Goal: Find specific page/section: Find specific page/section

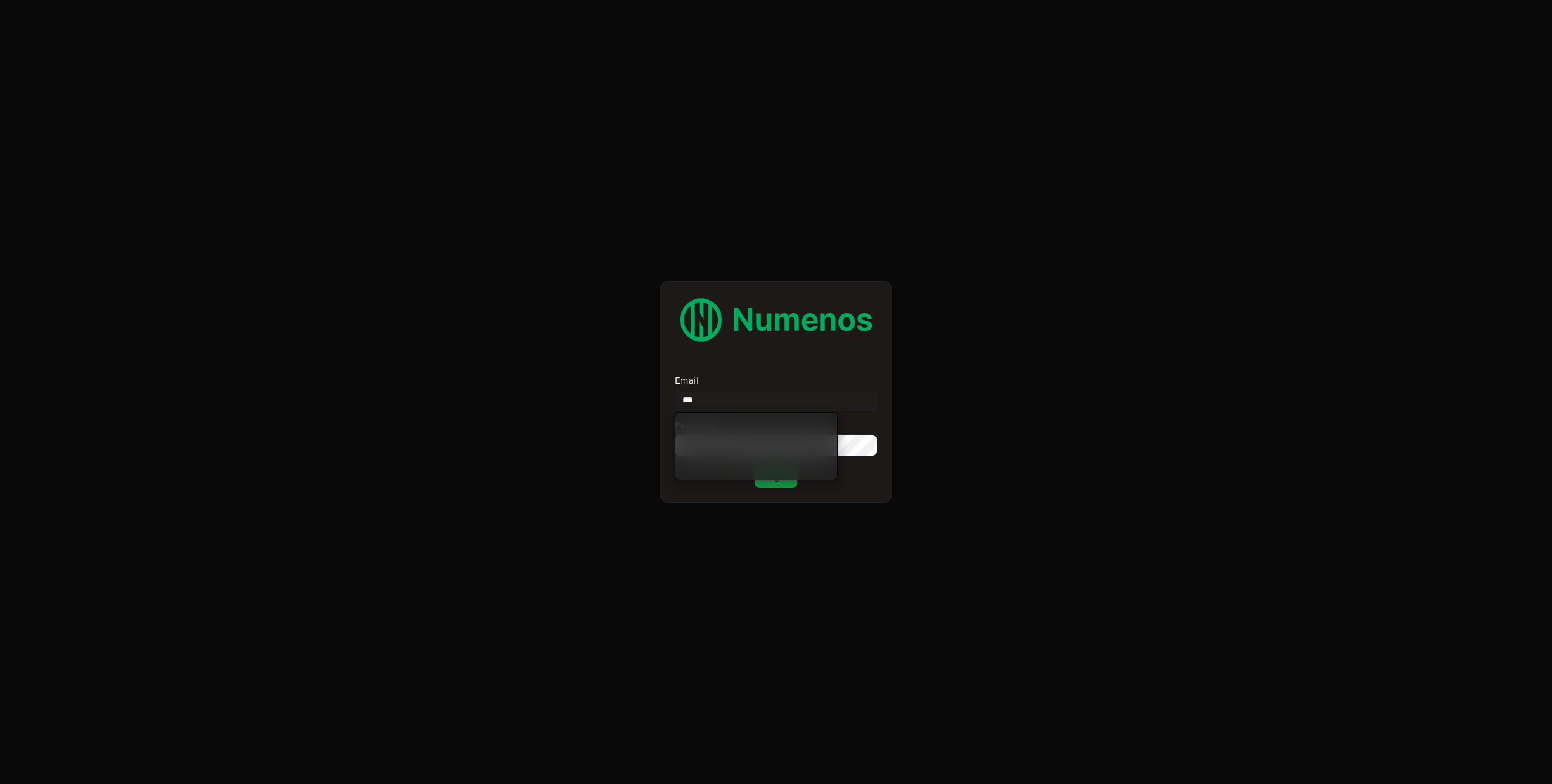
type input "****"
type input "**********"
click at [755, 466] on button "Login" at bounding box center [776, 477] width 42 height 22
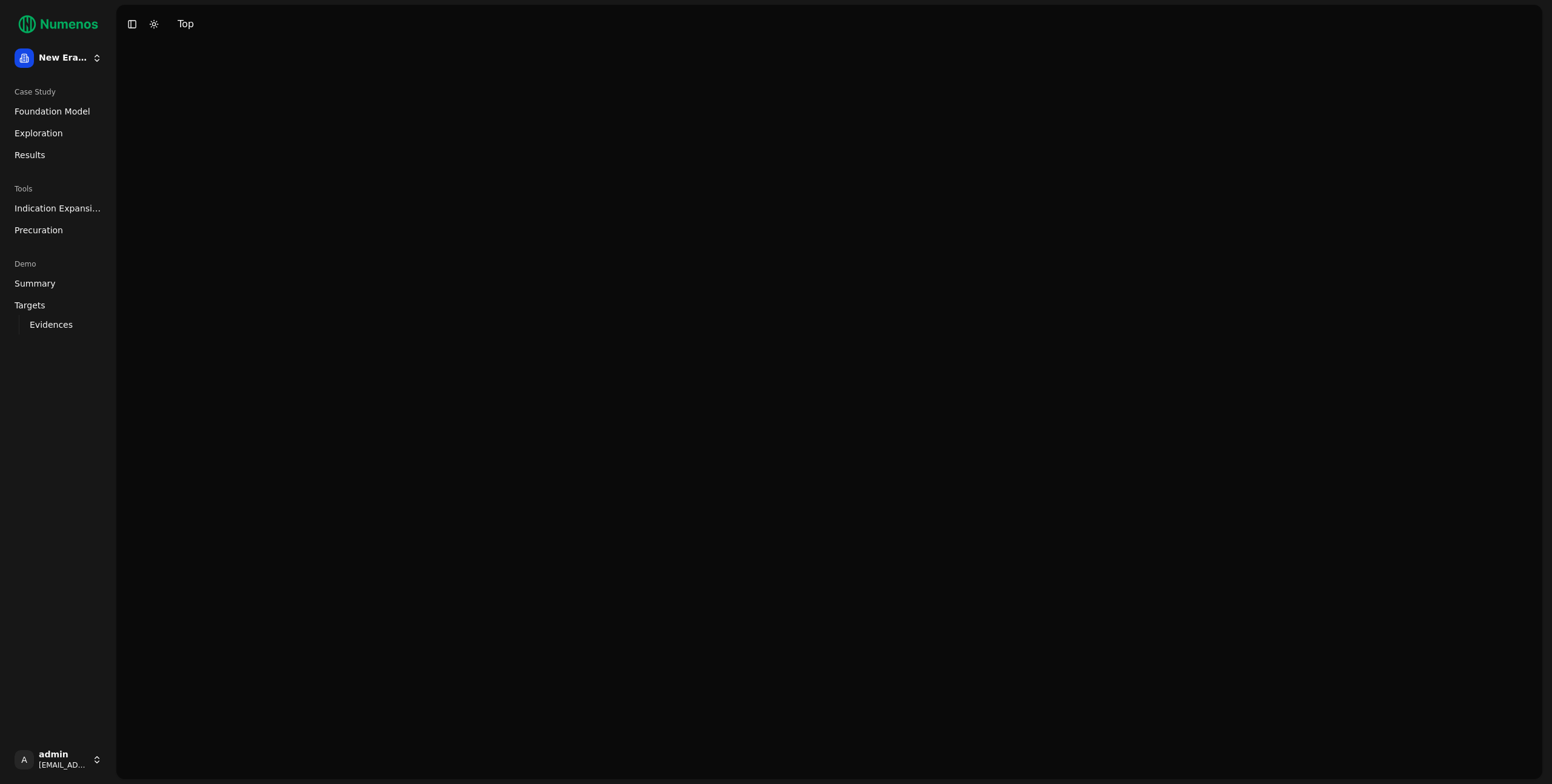
click at [90, 61] on html "New Era Therapeutics Case Study Foundation Model Exploration Results Tools Indi…" at bounding box center [776, 392] width 1552 height 784
click at [532, 208] on html "New Era Therapeutics Case Study Foundation Model Exploration Results Tools Indi…" at bounding box center [776, 392] width 1552 height 784
click at [64, 60] on html "New Era Therapeutics Case Study Foundation Model Exploration Results Tools Indi…" at bounding box center [776, 392] width 1552 height 784
click at [64, 59] on html "New Era Therapeutics Case Study Foundation Model Exploration Results Tools Indi…" at bounding box center [776, 392] width 1552 height 784
drag, startPoint x: 1045, startPoint y: 424, endPoint x: 574, endPoint y: 520, distance: 480.7
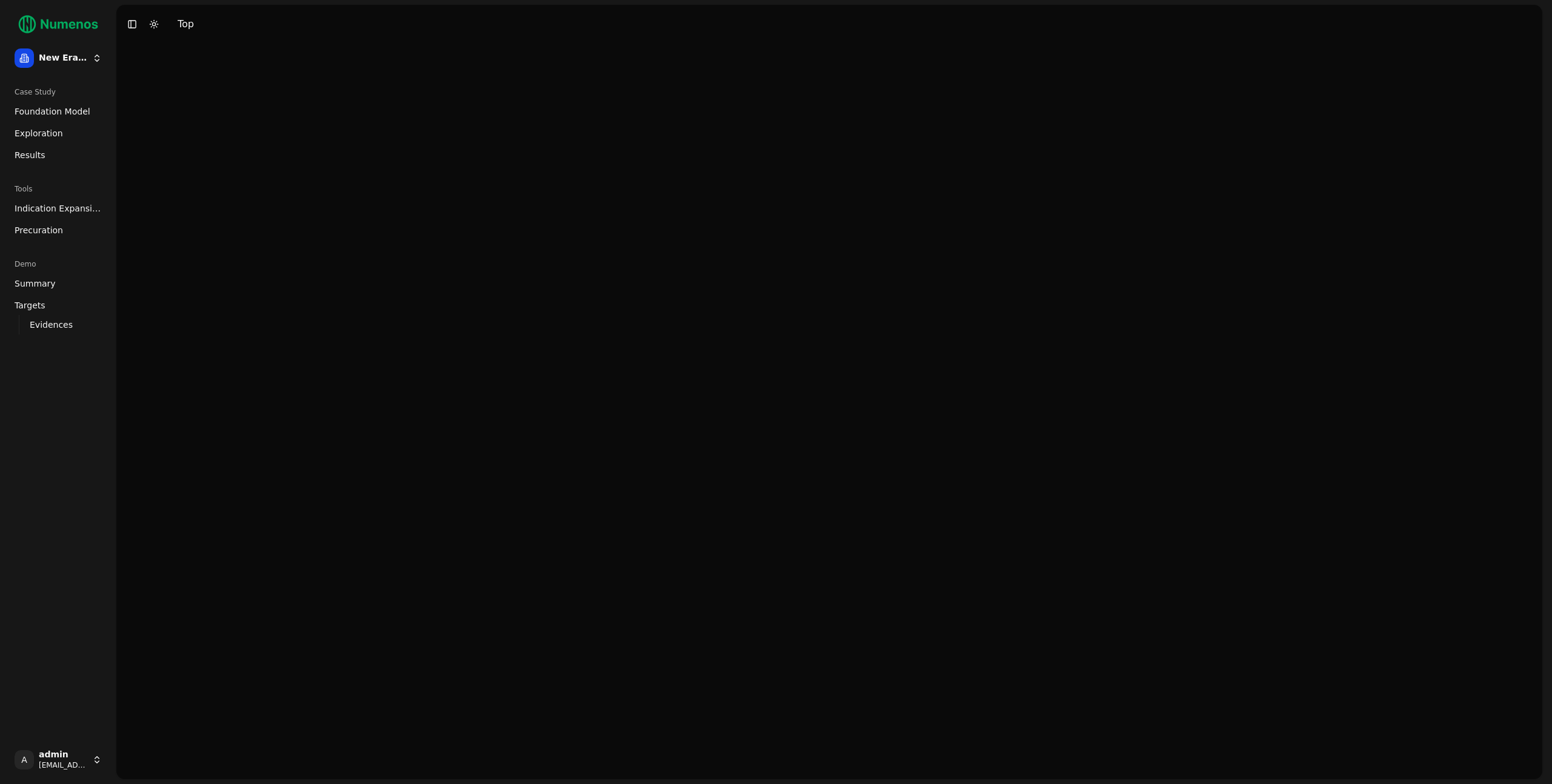
click at [1023, 429] on div at bounding box center [829, 411] width 1426 height 735
drag, startPoint x: 73, startPoint y: 743, endPoint x: 83, endPoint y: 755, distance: 15.6
click at [73, 743] on div "A admin demo@numenos.ai" at bounding box center [58, 760] width 107 height 39
click at [83, 758] on html "New Era Therapeutics Case Study Foundation Model Exploration Results Tools Indi…" at bounding box center [776, 392] width 1552 height 784
click at [83, 757] on html "New Era Therapeutics Case Study Foundation Model Exploration Results Tools Indi…" at bounding box center [776, 392] width 1552 height 784
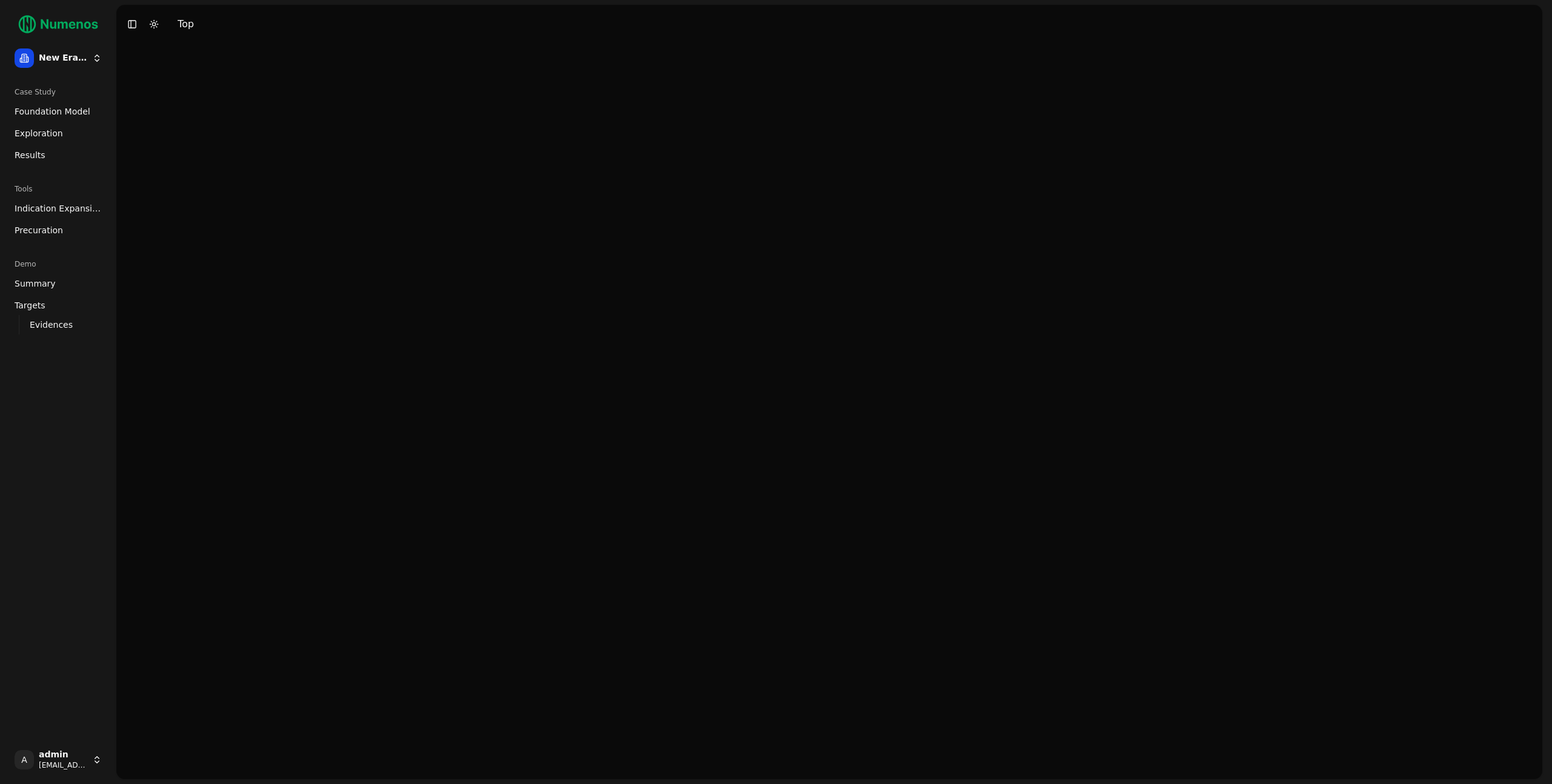
click at [280, 643] on div at bounding box center [829, 411] width 1426 height 735
click at [418, 506] on div at bounding box center [829, 411] width 1426 height 735
click at [97, 60] on html "New Era Therapeutics Case Study Foundation Model Exploration Results Tools Indi…" at bounding box center [776, 392] width 1552 height 784
click at [97, 59] on html "New Era Therapeutics Case Study Foundation Model Exploration Results Tools Indi…" at bounding box center [776, 392] width 1552 height 784
click at [96, 58] on html "New Era Therapeutics Case Study Foundation Model Exploration Results Tools Indi…" at bounding box center [776, 392] width 1552 height 784
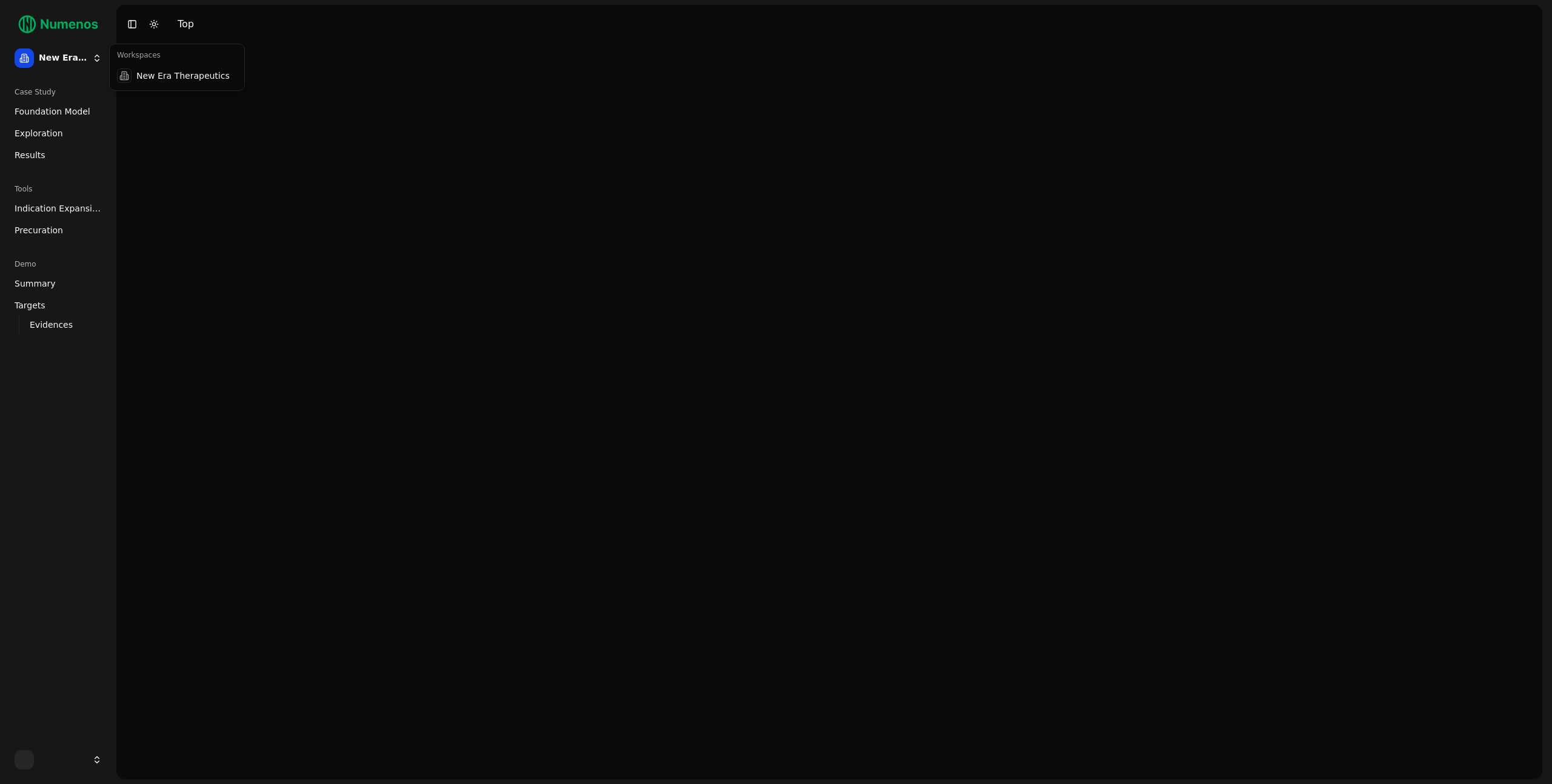
click at [97, 59] on html "New Era Therapeutics Case Study Foundation Model Exploration Results Tools Indi…" at bounding box center [776, 392] width 1552 height 784
click at [356, 232] on div at bounding box center [829, 411] width 1426 height 735
click at [92, 755] on html "New Era Therapeutics Case Study Foundation Model Exploration Results Tools Indi…" at bounding box center [776, 392] width 1552 height 784
click at [156, 760] on div "Log out" at bounding box center [177, 761] width 130 height 19
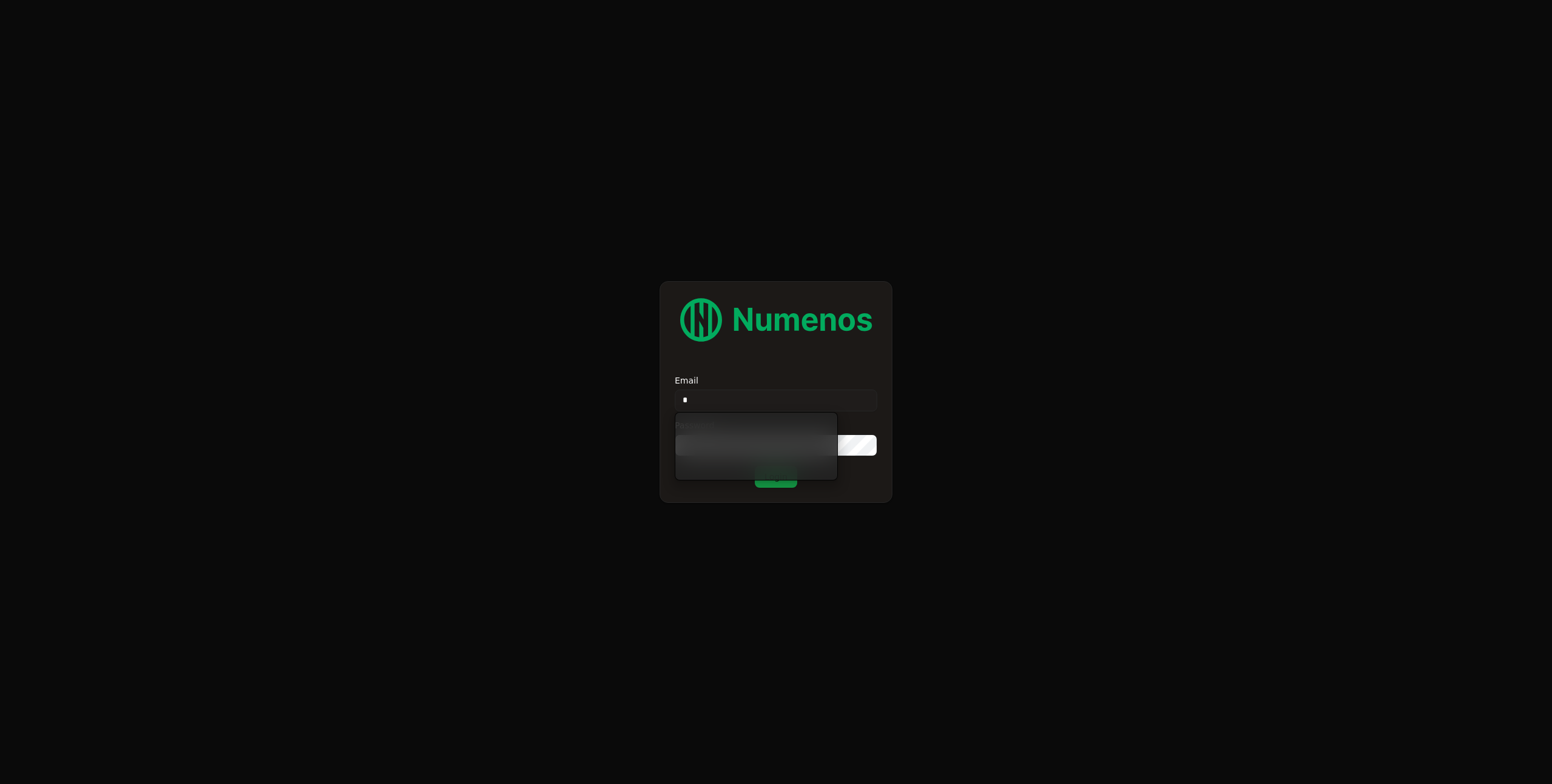
type input "*"
type input "**********"
click at [778, 478] on button "Login" at bounding box center [776, 477] width 42 height 22
click at [565, 501] on form "**********" at bounding box center [776, 392] width 1552 height 784
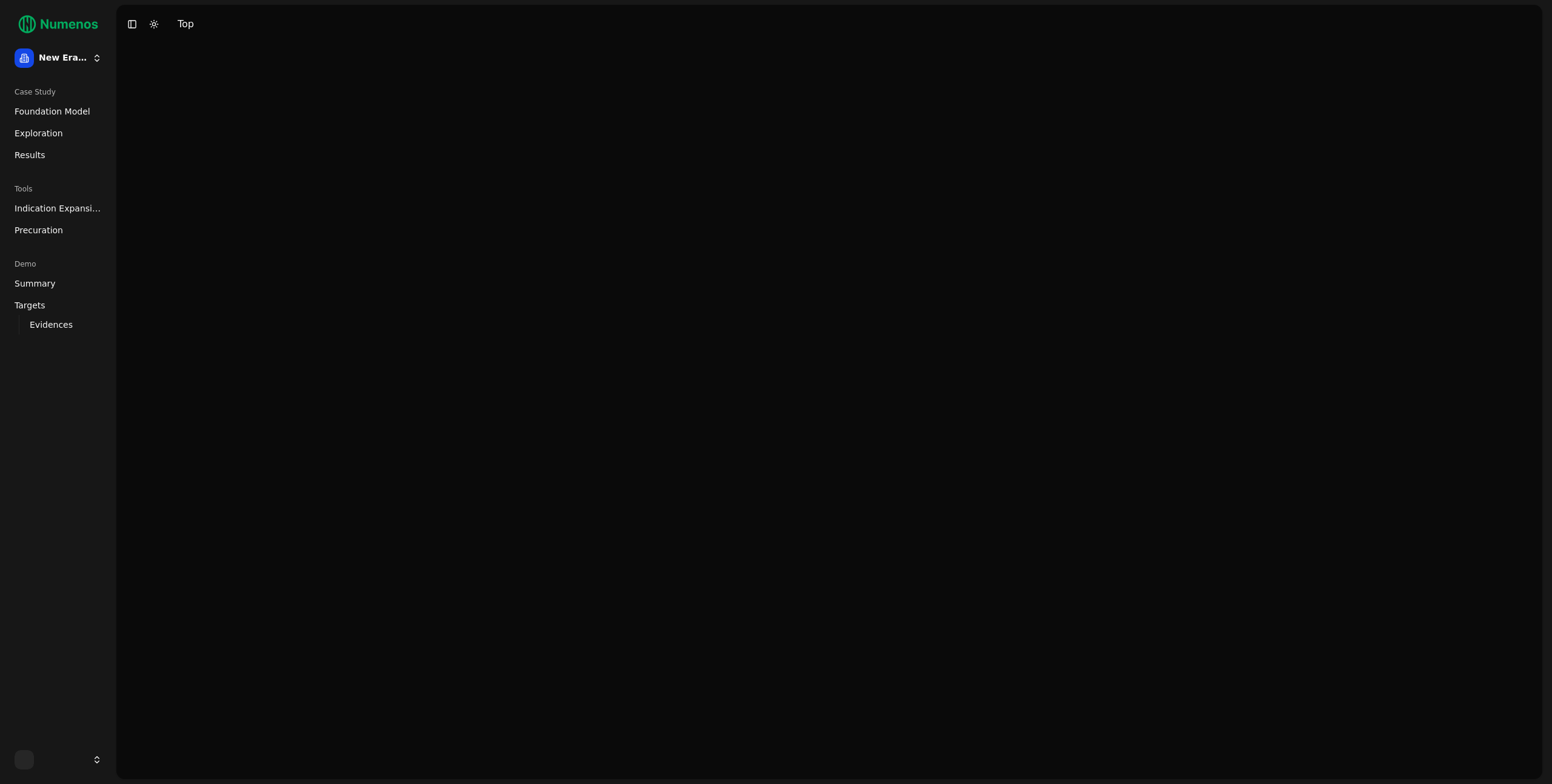
click at [84, 61] on html "New Era Therapeutics Case Study Foundation Model Exploration Results Tools Indi…" at bounding box center [776, 392] width 1552 height 784
click at [168, 105] on div "prime" at bounding box center [177, 105] width 130 height 24
click at [94, 62] on html "prime Case Study Foundation Model Exploration Results Toggle Sidebar Toggle Dar…" at bounding box center [776, 392] width 1552 height 784
click at [162, 133] on div "mtap" at bounding box center [177, 134] width 130 height 24
click at [31, 109] on span "Foundation Model" at bounding box center [53, 112] width 76 height 12
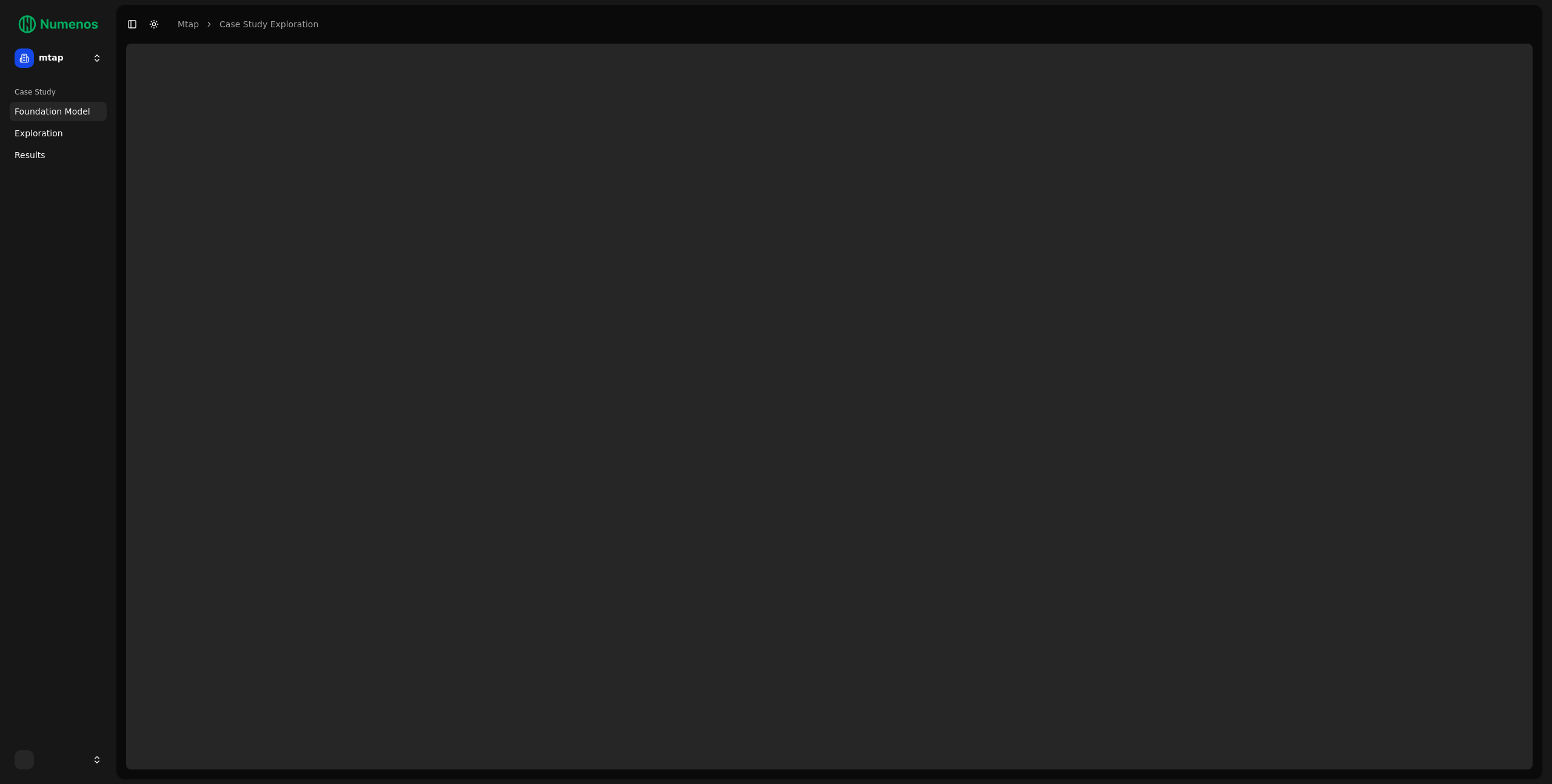
click at [92, 213] on div "Case Study Foundation Model Exploration Results" at bounding box center [58, 409] width 107 height 663
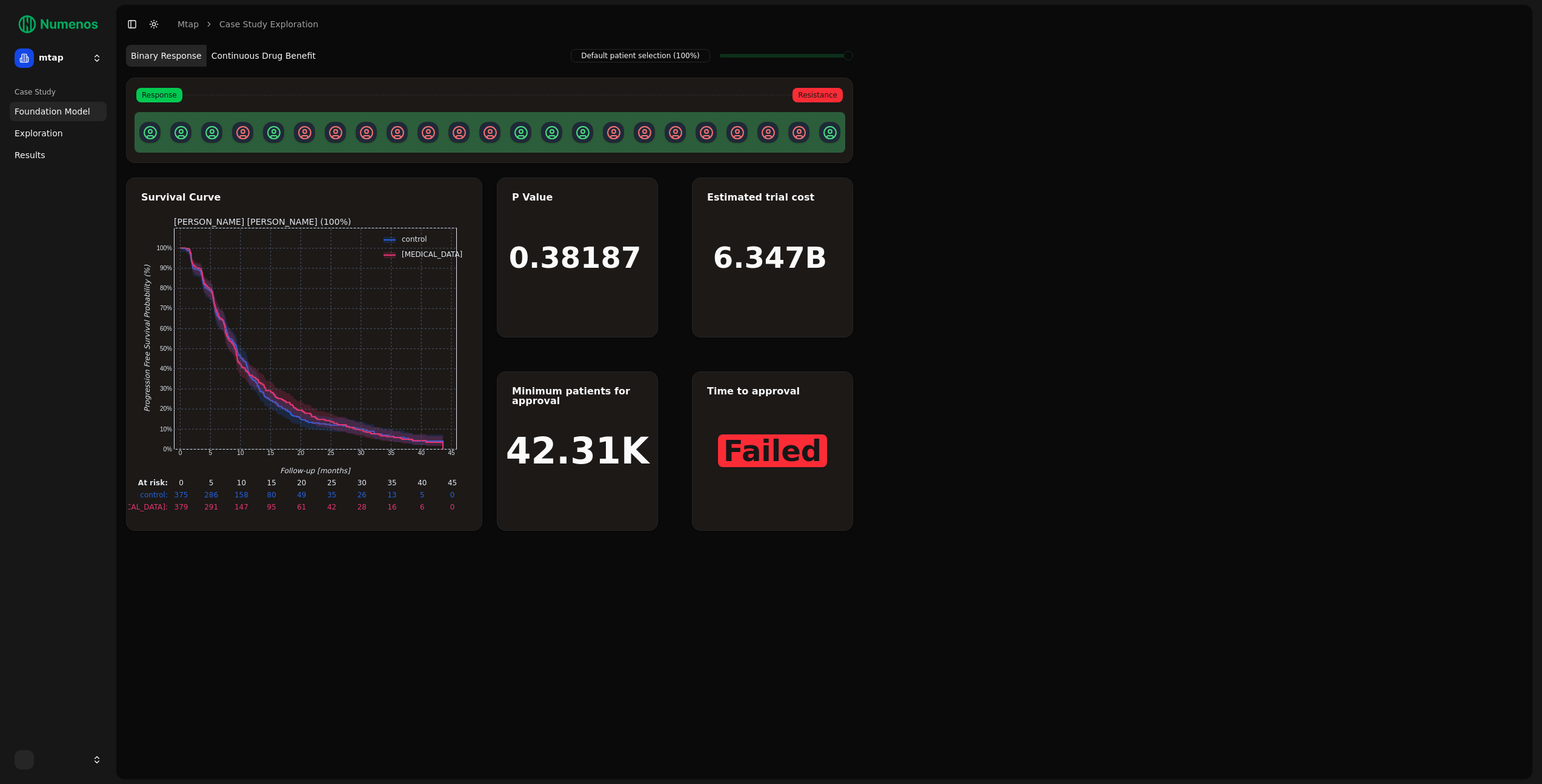
click at [66, 135] on link "Exploration" at bounding box center [59, 133] width 97 height 19
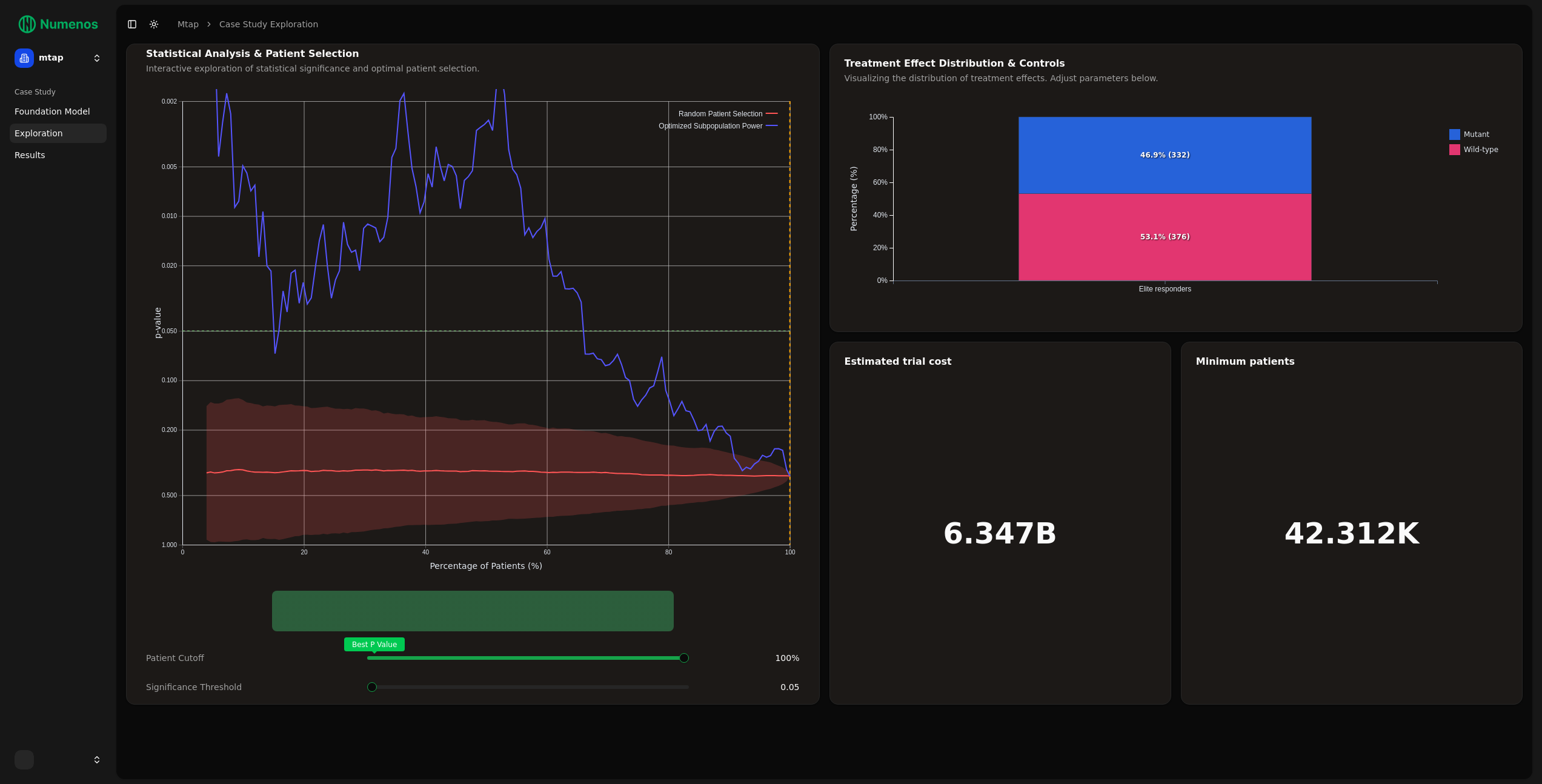
click at [73, 156] on link "Results" at bounding box center [59, 154] width 97 height 19
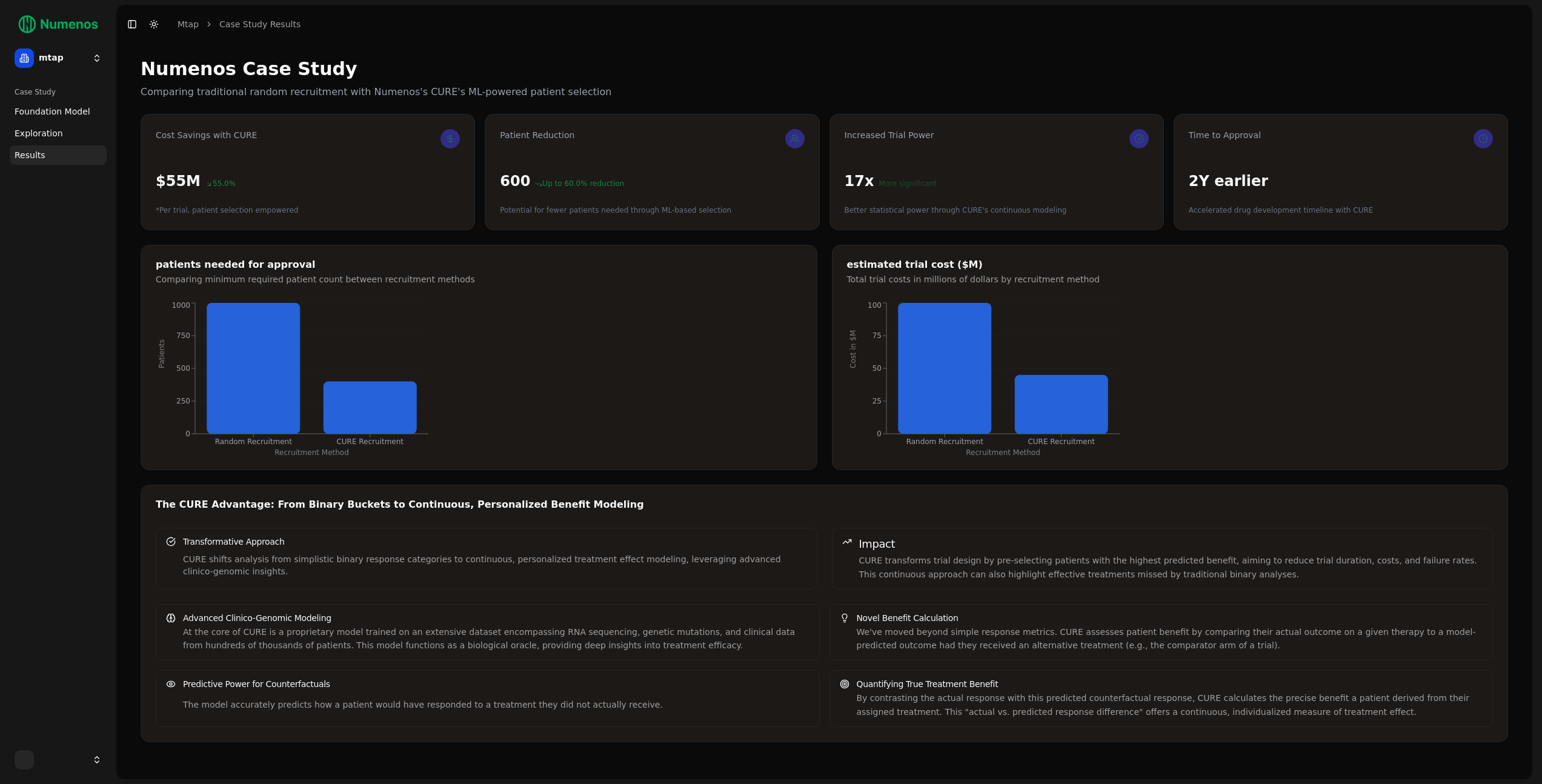
click at [79, 54] on html "mtap Case Study Foundation Model Exploration Results Toggle Sidebar Toggle Dark…" at bounding box center [771, 392] width 1542 height 784
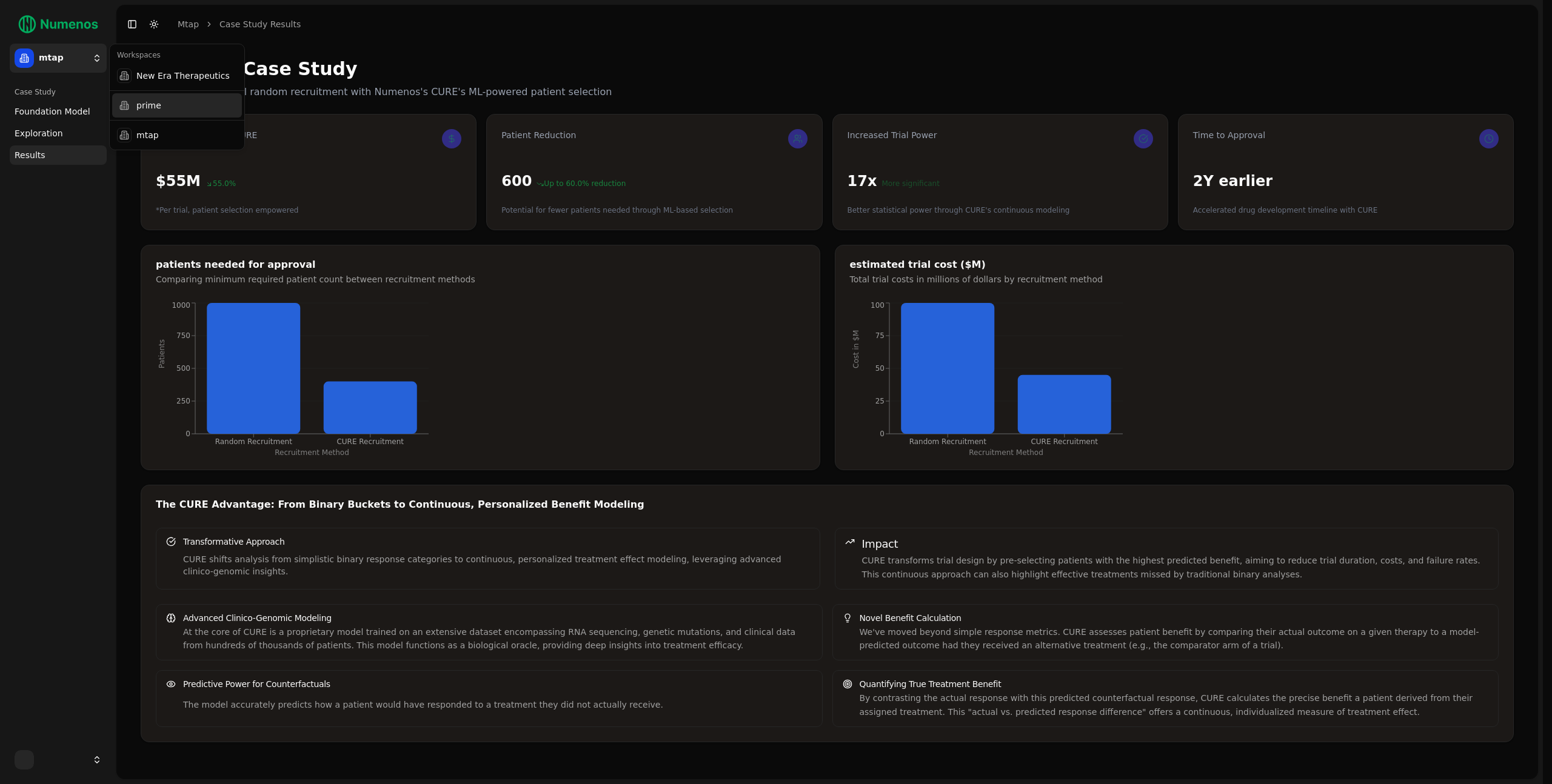
click at [182, 108] on div "prime" at bounding box center [177, 105] width 130 height 24
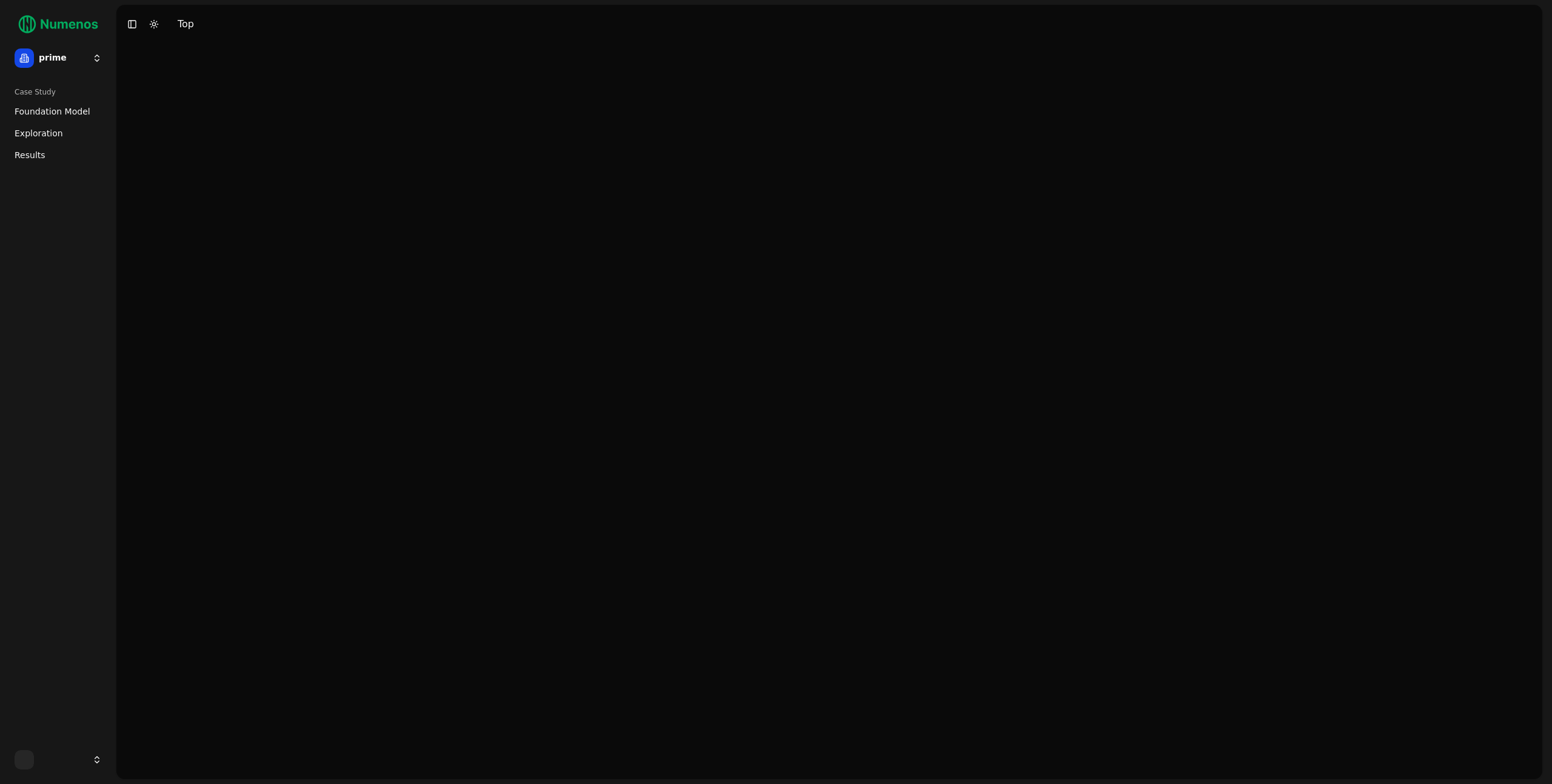
click at [79, 56] on html "25 prime Case Study Foundation Model Exploration Results Toggle Sidebar Toggle …" at bounding box center [776, 392] width 1552 height 784
click at [222, 71] on div "New Era Therapeutics" at bounding box center [177, 75] width 130 height 24
click at [922, 128] on div at bounding box center [829, 411] width 1426 height 735
